Goal: Navigation & Orientation: Find specific page/section

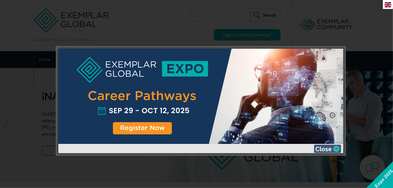
click at [335, 149] on img at bounding box center [327, 148] width 27 height 8
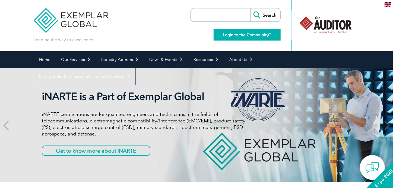
click at [246, 34] on link "Login to the Community" at bounding box center [247, 34] width 67 height 11
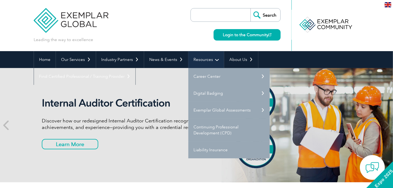
drag, startPoint x: 209, startPoint y: 61, endPoint x: 206, endPoint y: 62, distance: 2.8
click at [209, 61] on link "Resources" at bounding box center [206, 59] width 36 height 17
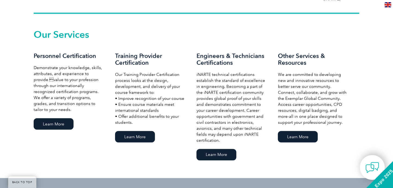
scroll to position [362, 0]
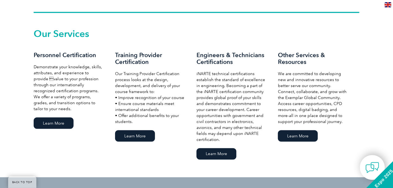
click at [126, 71] on div "Training Provider Certification Our Training Provider Certification process loo…" at bounding box center [155, 97] width 81 height 91
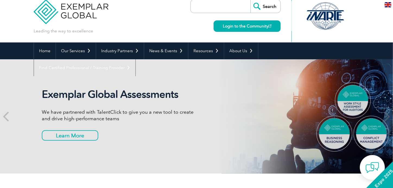
scroll to position [0, 0]
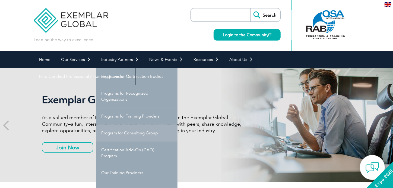
click at [138, 135] on link "Program for Consulting Group" at bounding box center [136, 132] width 81 height 17
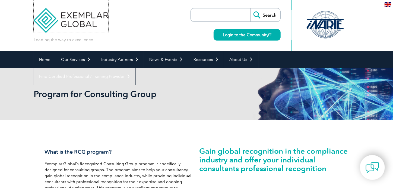
click at [82, 22] on img at bounding box center [71, 16] width 75 height 33
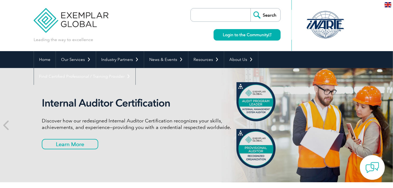
click at [51, 20] on img at bounding box center [71, 16] width 75 height 33
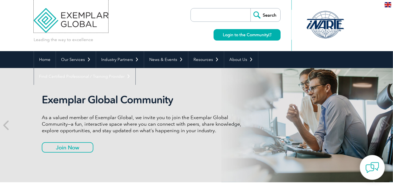
click at [51, 20] on img at bounding box center [71, 16] width 75 height 33
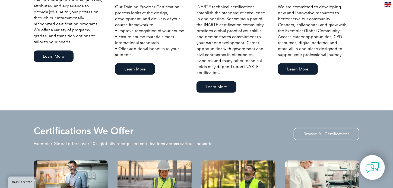
scroll to position [429, 0]
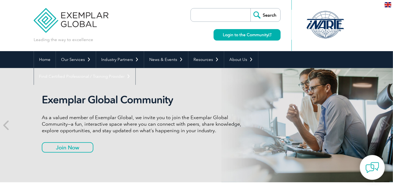
click at [112, 102] on h2 "Exemplar Global Community" at bounding box center [144, 99] width 204 height 12
